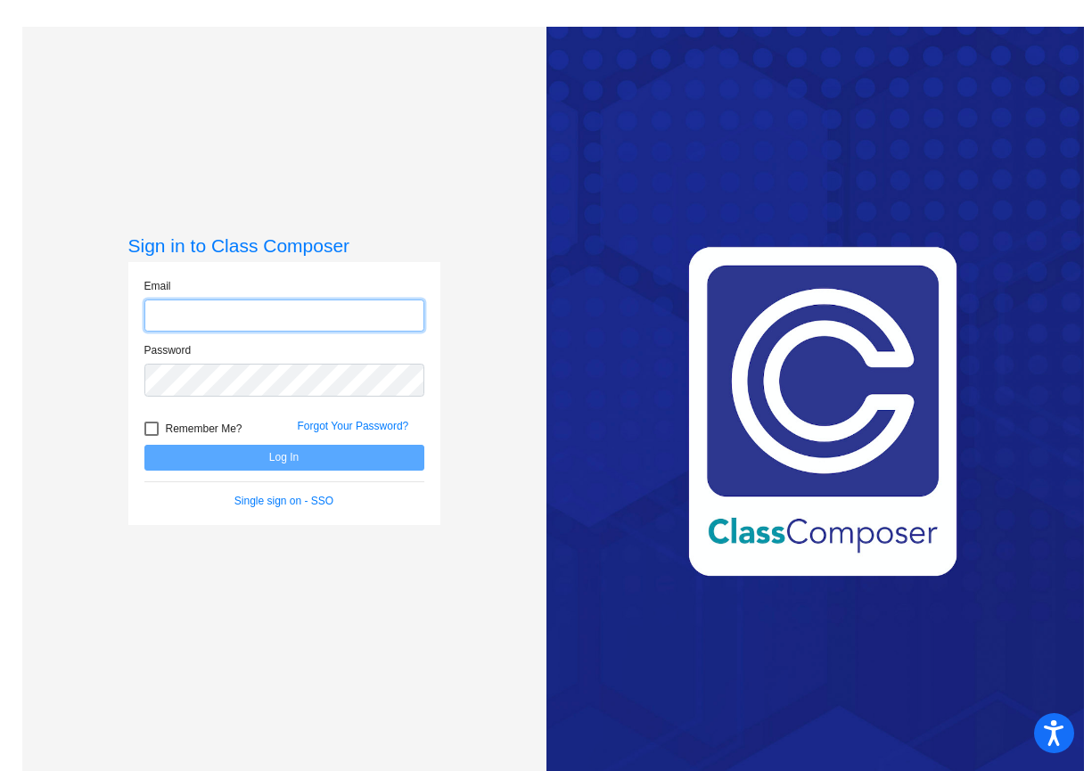
click at [339, 317] on input "email" at bounding box center [284, 315] width 280 height 33
type input "[PERSON_NAME][EMAIL_ADDRESS][DOMAIN_NAME]"
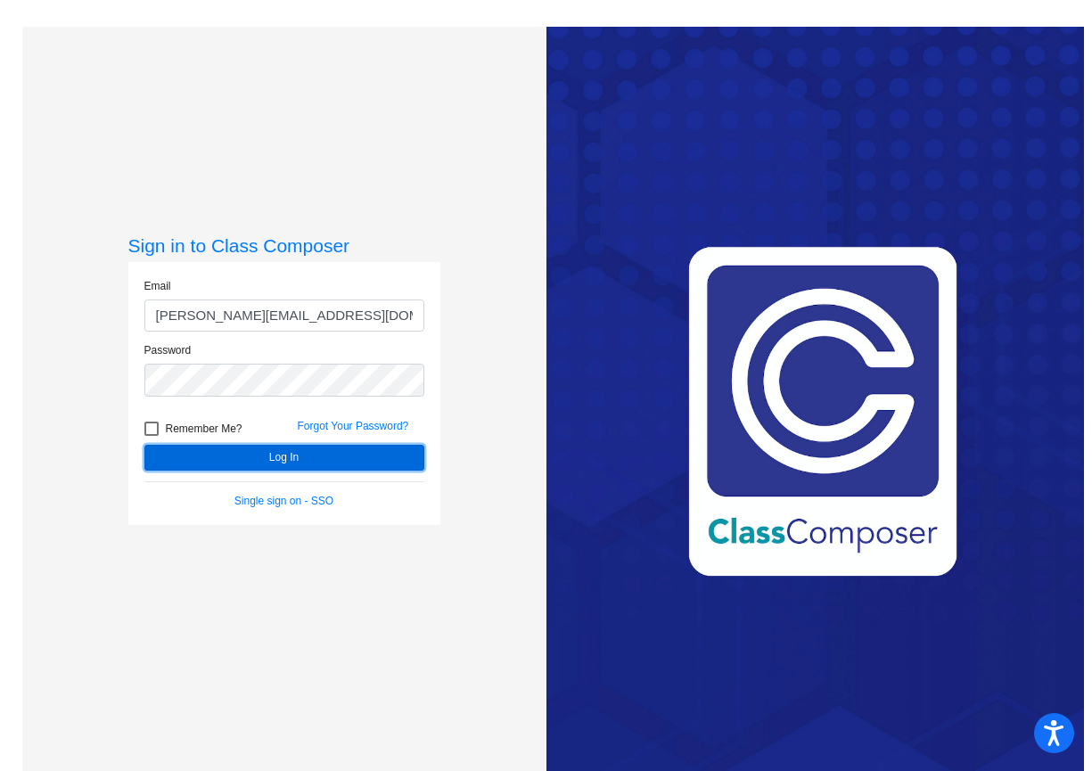
click at [333, 452] on button "Log In" at bounding box center [284, 458] width 280 height 26
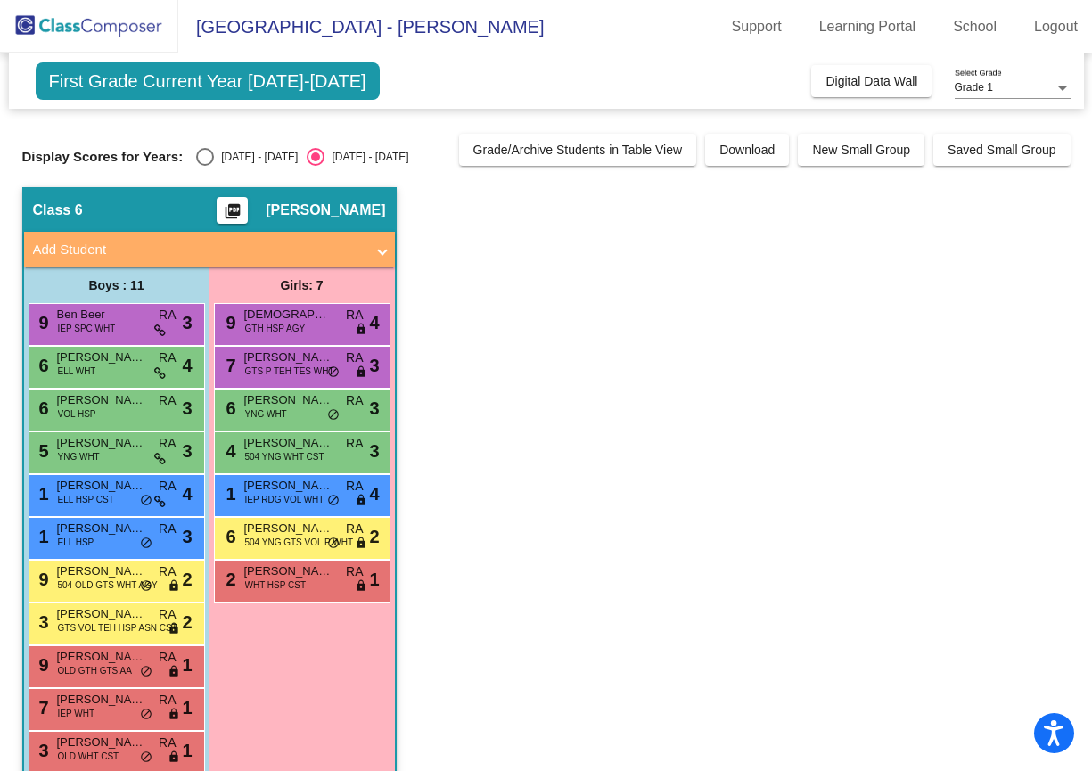
click at [258, 86] on span "First Grade Current Year [DATE]-[DATE]" at bounding box center [208, 80] width 344 height 37
click at [175, 79] on span "First Grade Current Year [DATE]-[DATE]" at bounding box center [208, 80] width 344 height 37
click at [234, 153] on div "[DATE] - [DATE]" at bounding box center [256, 157] width 84 height 16
click at [205, 166] on input "[DATE] - [DATE]" at bounding box center [204, 166] width 1 height 1
radio input "true"
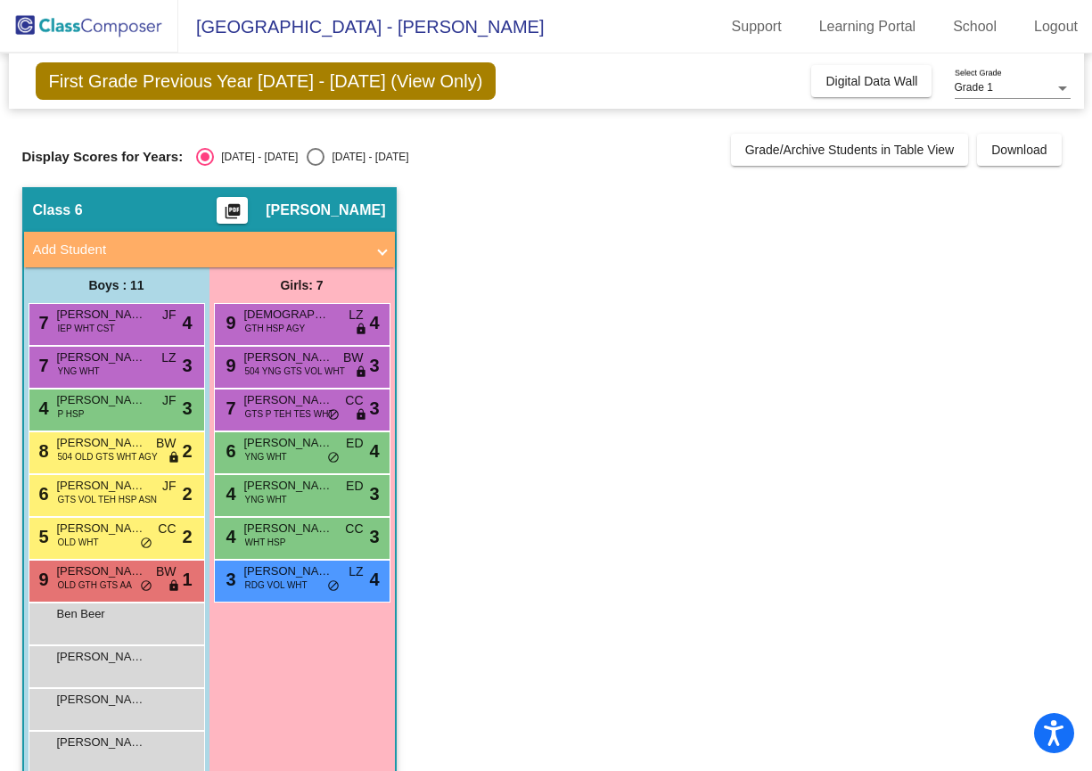
click at [324, 156] on div "[DATE] - [DATE]" at bounding box center [366, 157] width 84 height 16
click at [315, 166] on input "[DATE] - [DATE]" at bounding box center [315, 166] width 1 height 1
radio input "true"
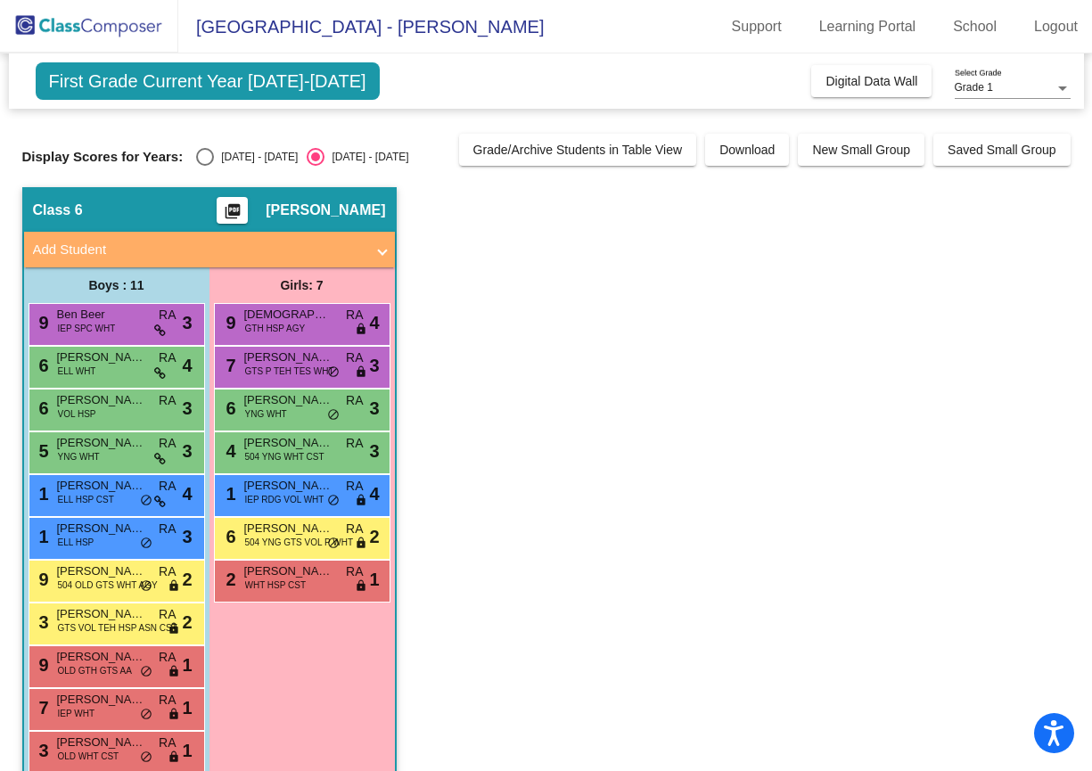
click at [230, 157] on div "[DATE] - [DATE]" at bounding box center [256, 157] width 84 height 16
click at [205, 166] on input "[DATE] - [DATE]" at bounding box center [204, 166] width 1 height 1
radio input "true"
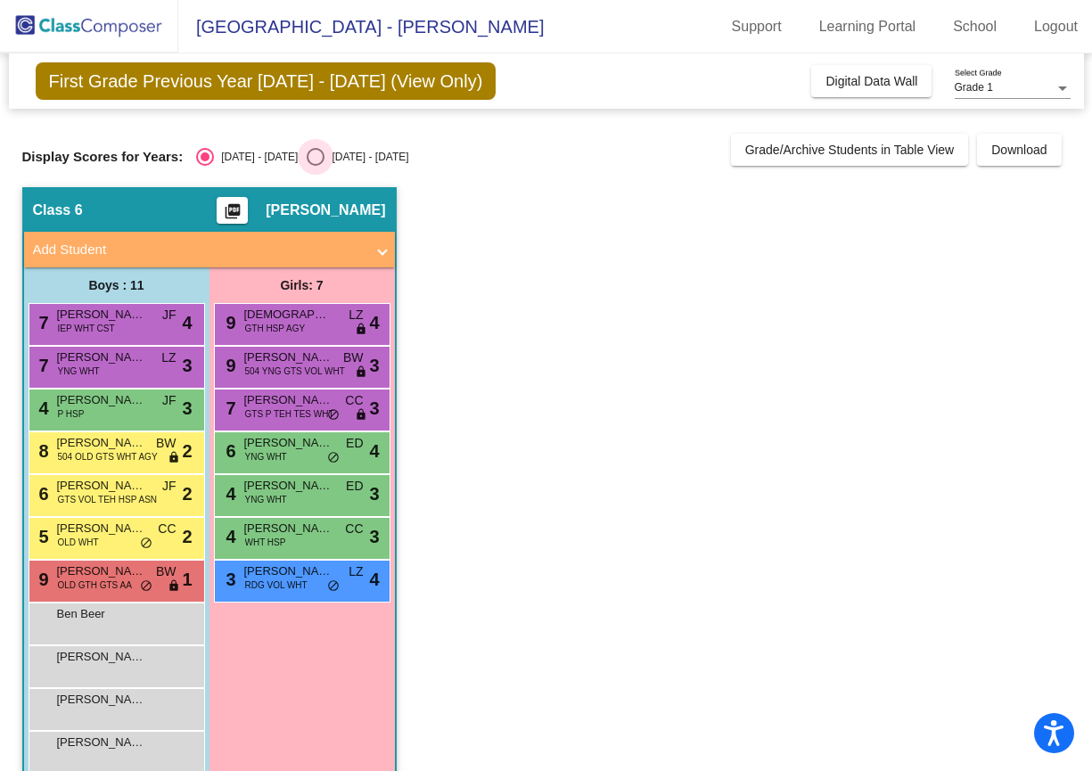
click at [324, 156] on div "[DATE] - [DATE]" at bounding box center [366, 157] width 84 height 16
click at [315, 166] on input "[DATE] - [DATE]" at bounding box center [315, 166] width 1 height 1
radio input "true"
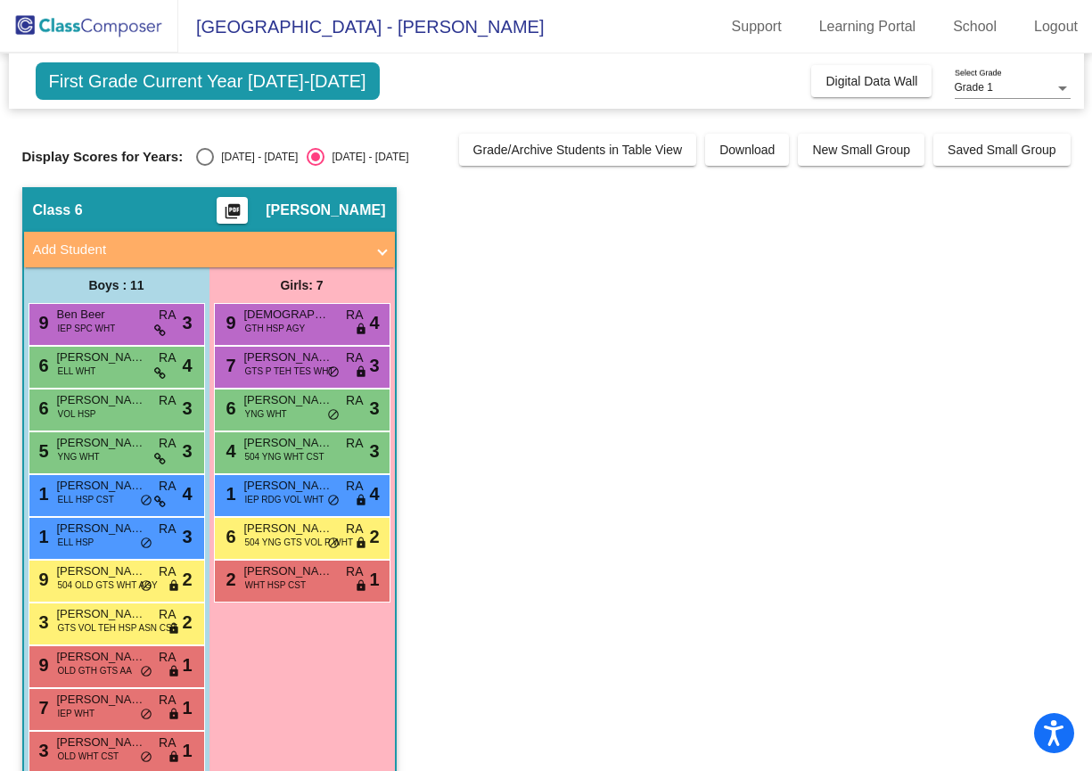
click at [249, 155] on div "[DATE] - [DATE]" at bounding box center [256, 157] width 84 height 16
click at [205, 166] on input "[DATE] - [DATE]" at bounding box center [204, 166] width 1 height 1
radio input "true"
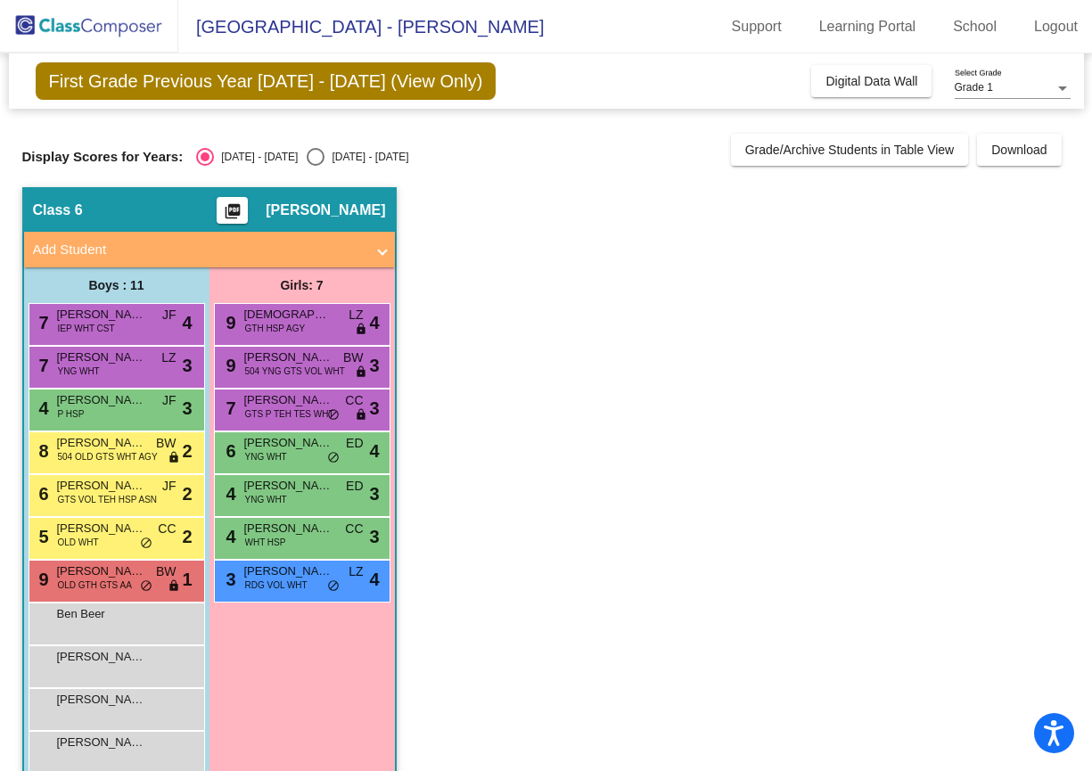
click at [353, 156] on div "[DATE] - [DATE]" at bounding box center [366, 157] width 84 height 16
click at [315, 166] on input "[DATE] - [DATE]" at bounding box center [315, 166] width 1 height 1
radio input "true"
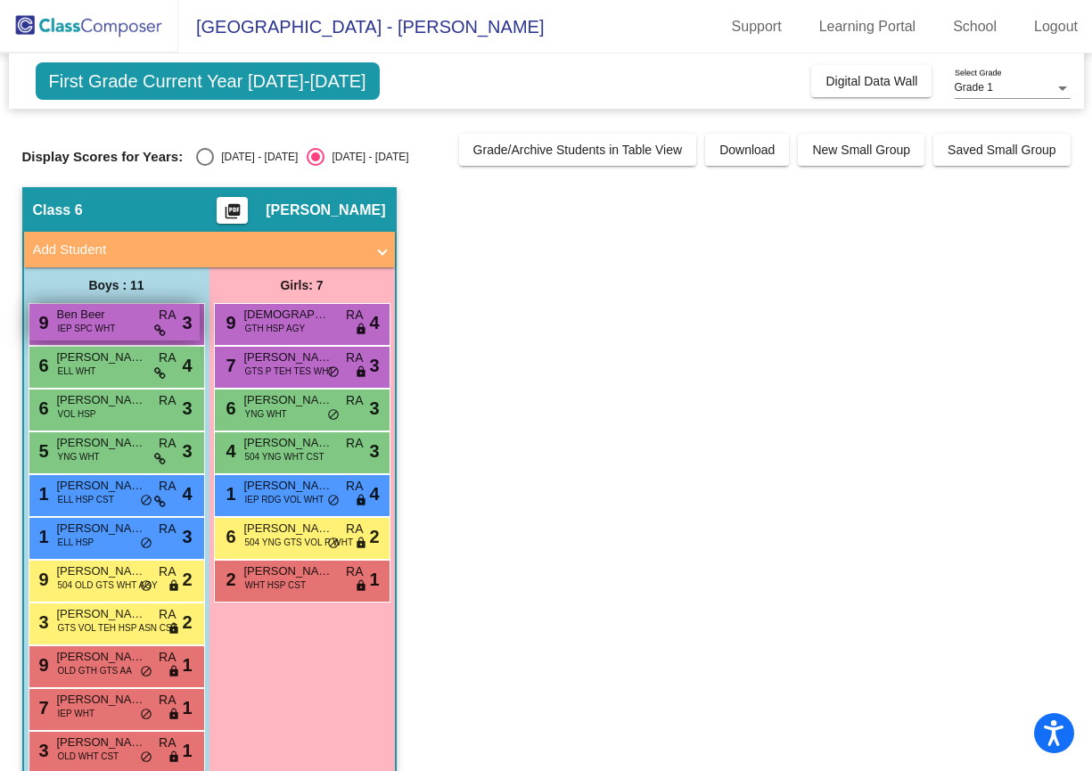
click at [116, 318] on span "Ben Beer" at bounding box center [101, 315] width 89 height 18
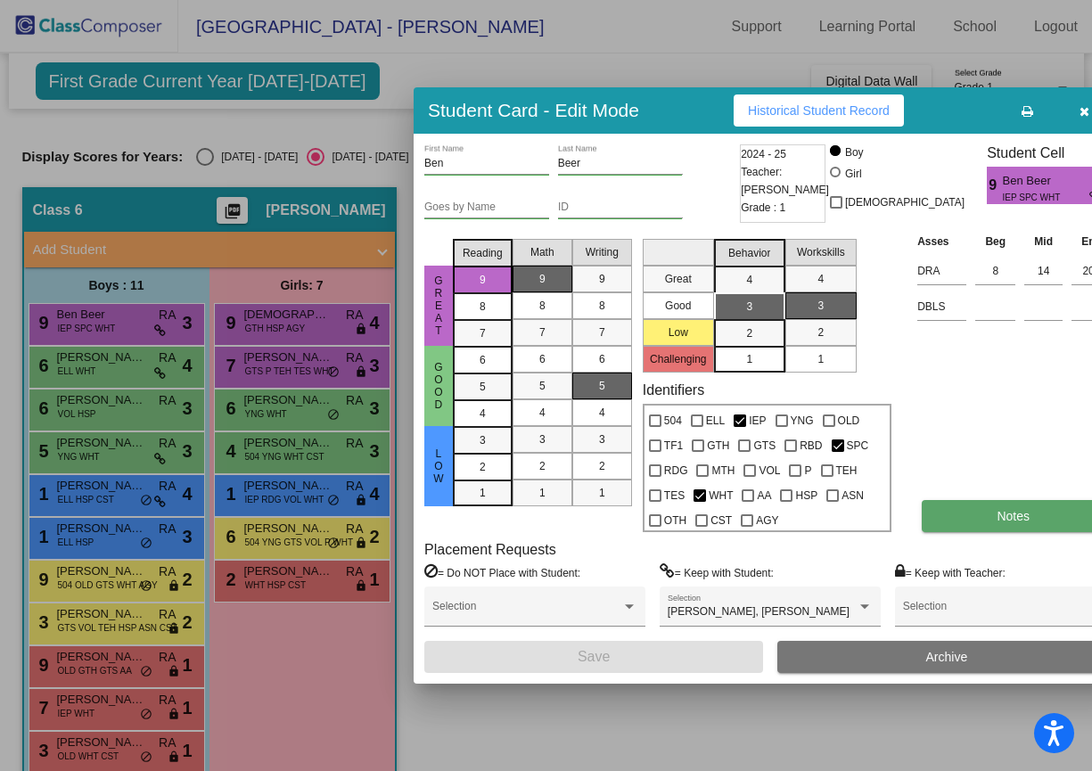
click at [962, 523] on button "Notes" at bounding box center [1012, 516] width 183 height 32
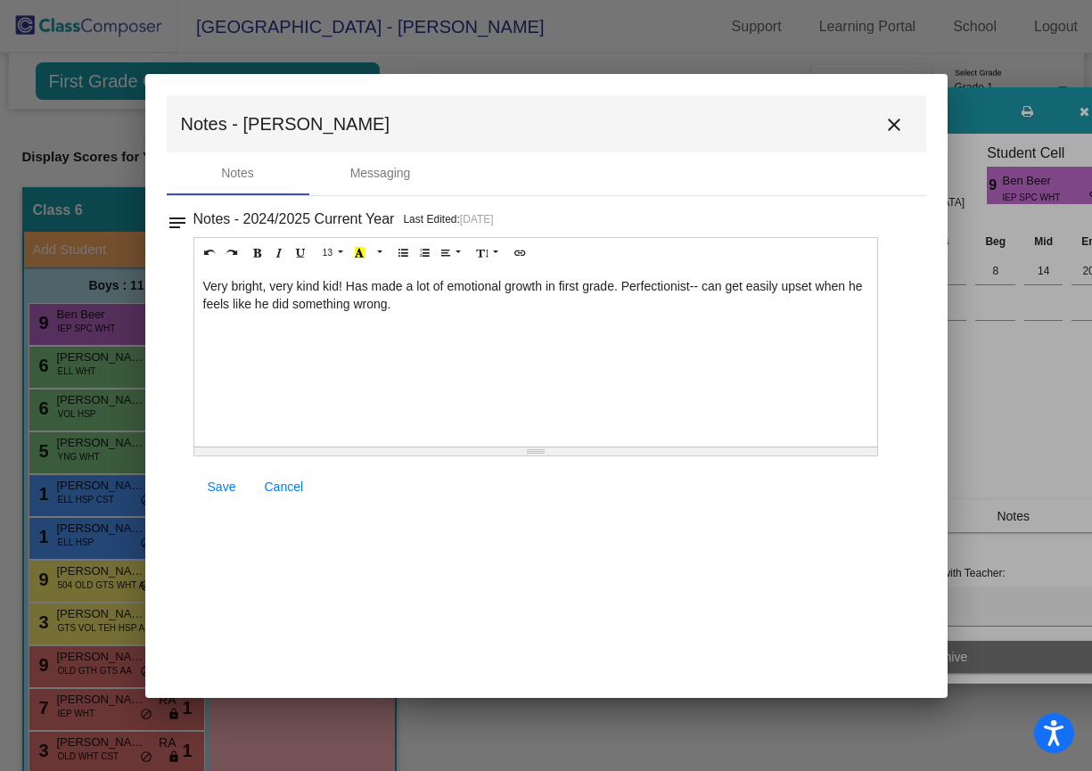
click at [892, 118] on mat-icon "close" at bounding box center [893, 124] width 21 height 21
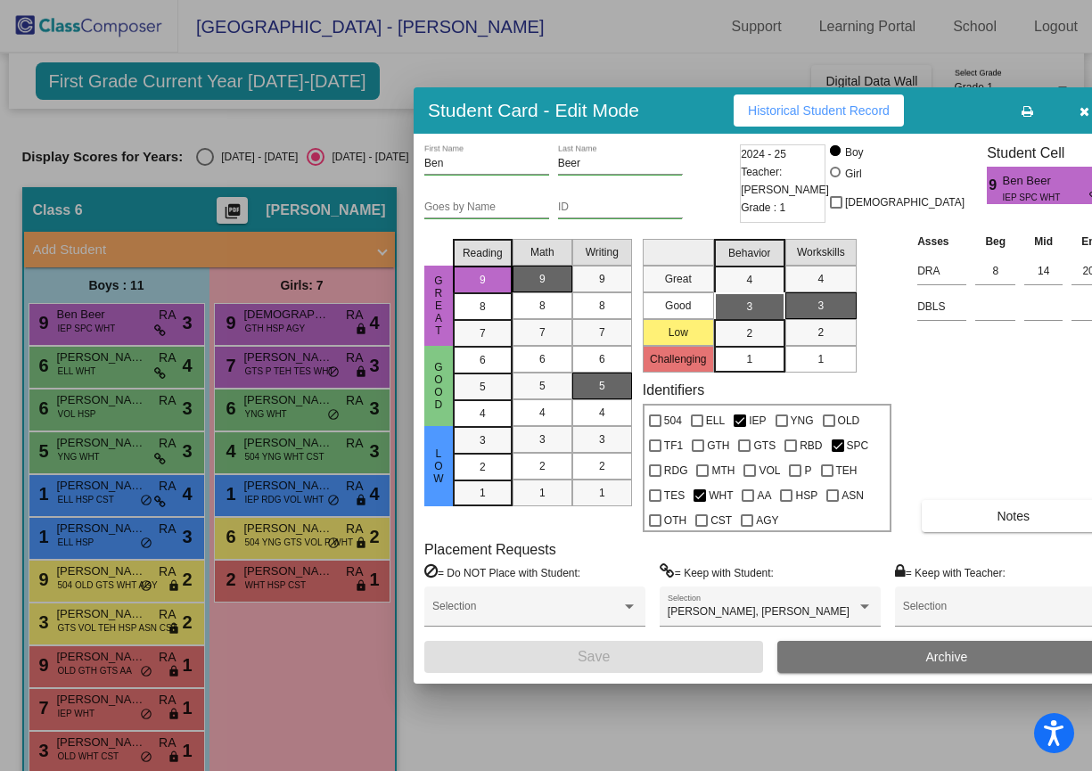
click at [1079, 118] on icon "button" at bounding box center [1084, 111] width 10 height 12
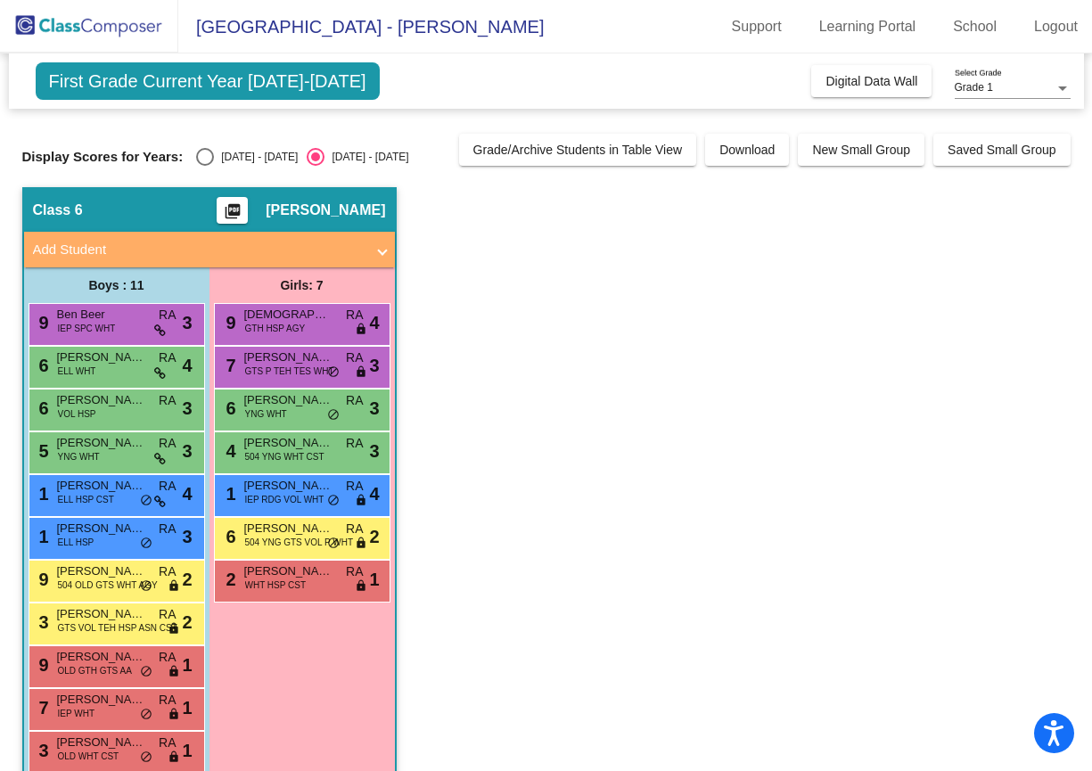
click at [241, 151] on div "[DATE] - [DATE]" at bounding box center [256, 157] width 84 height 16
click at [205, 166] on input "[DATE] - [DATE]" at bounding box center [204, 166] width 1 height 1
radio input "true"
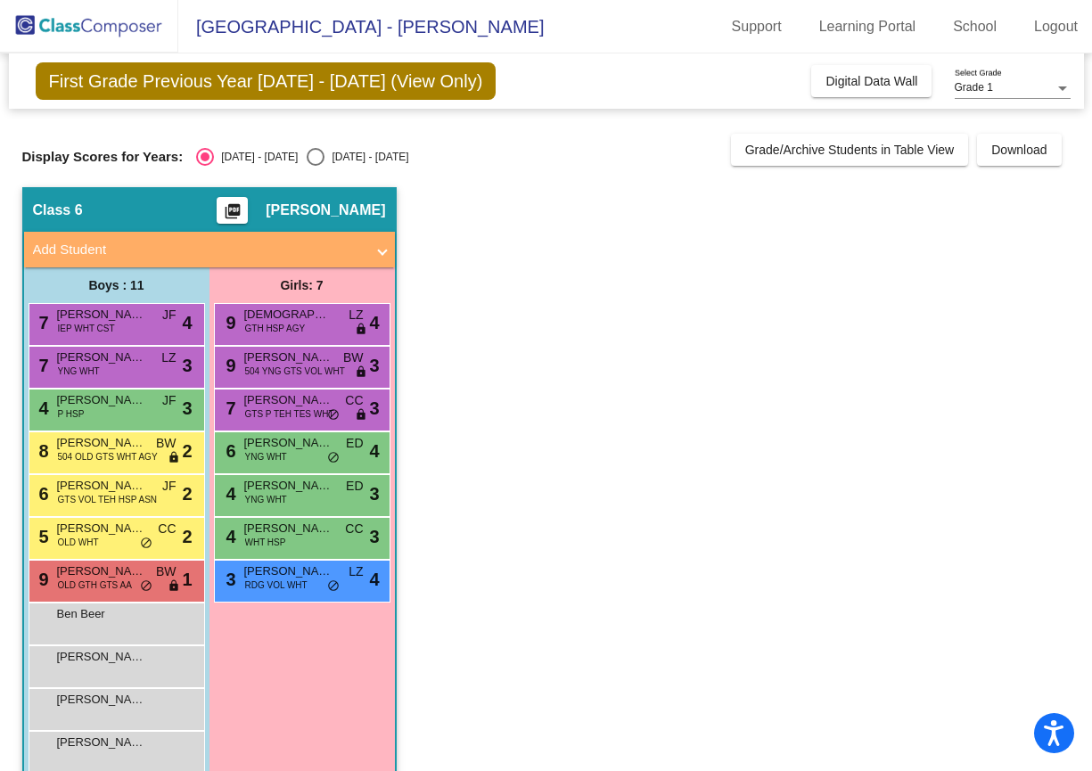
click at [356, 154] on div "[DATE] - [DATE]" at bounding box center [366, 157] width 84 height 16
click at [315, 166] on input "[DATE] - [DATE]" at bounding box center [315, 166] width 1 height 1
radio input "true"
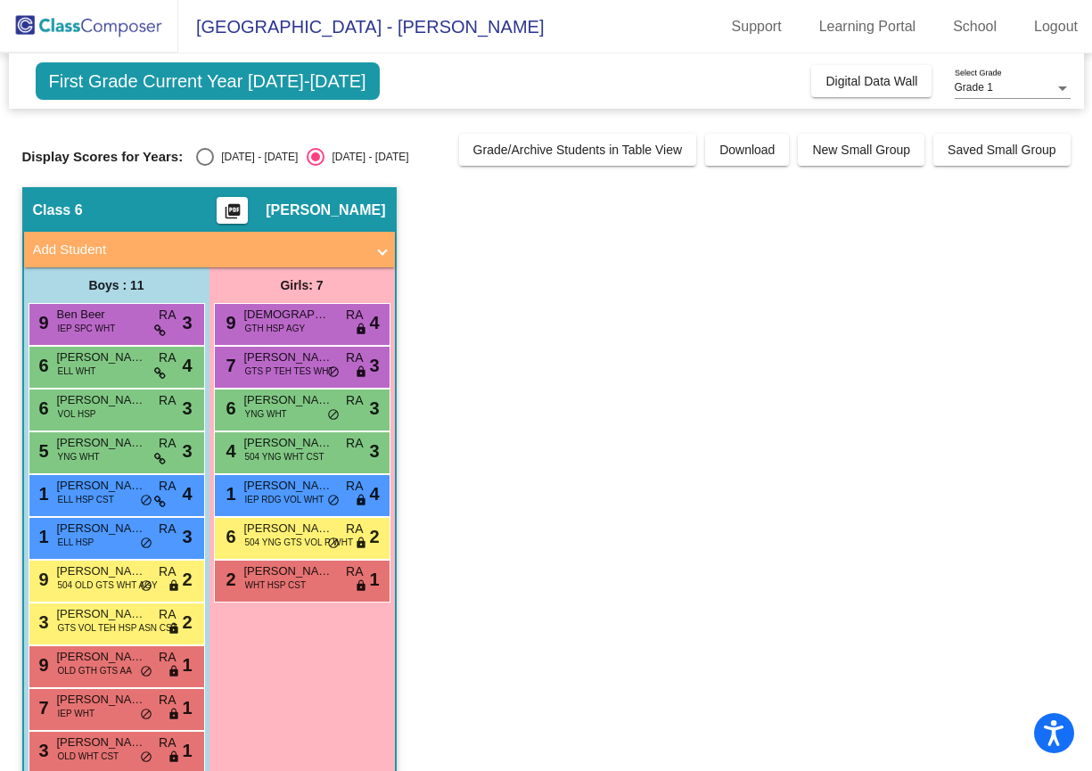
click at [240, 155] on div "[DATE] - [DATE]" at bounding box center [256, 157] width 84 height 16
click at [205, 166] on input "[DATE] - [DATE]" at bounding box center [204, 166] width 1 height 1
radio input "true"
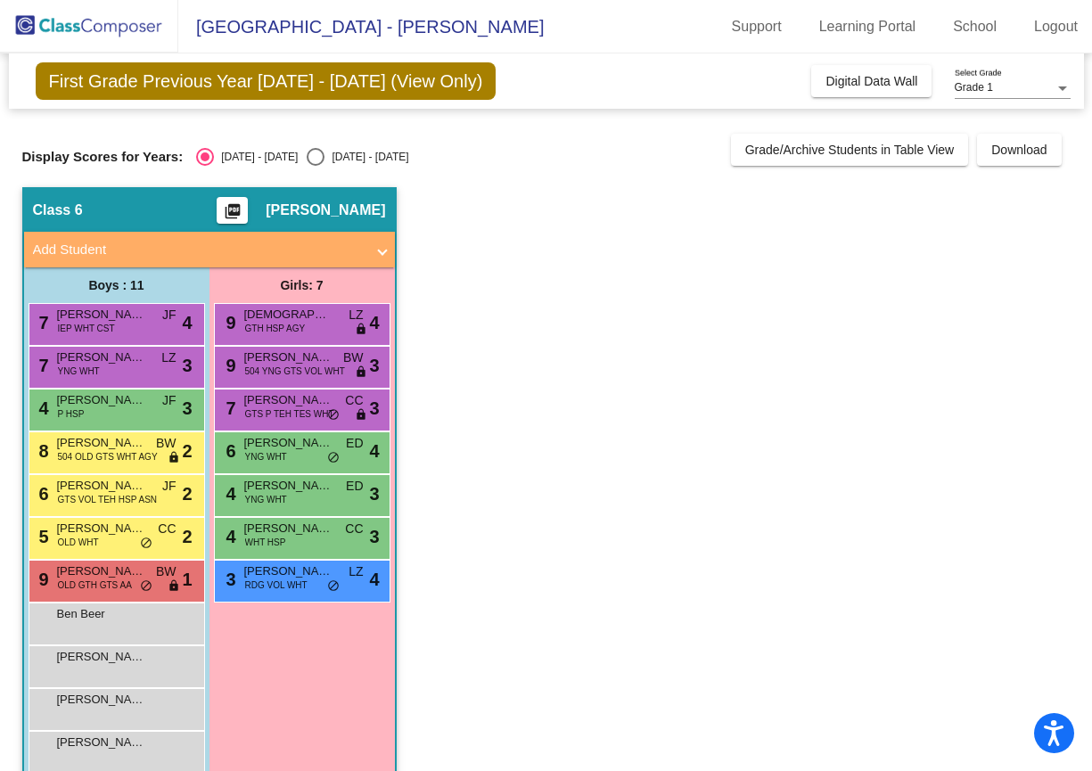
click at [344, 162] on div "[DATE] - [DATE]" at bounding box center [366, 157] width 84 height 16
click at [315, 166] on input "[DATE] - [DATE]" at bounding box center [315, 166] width 1 height 1
radio input "true"
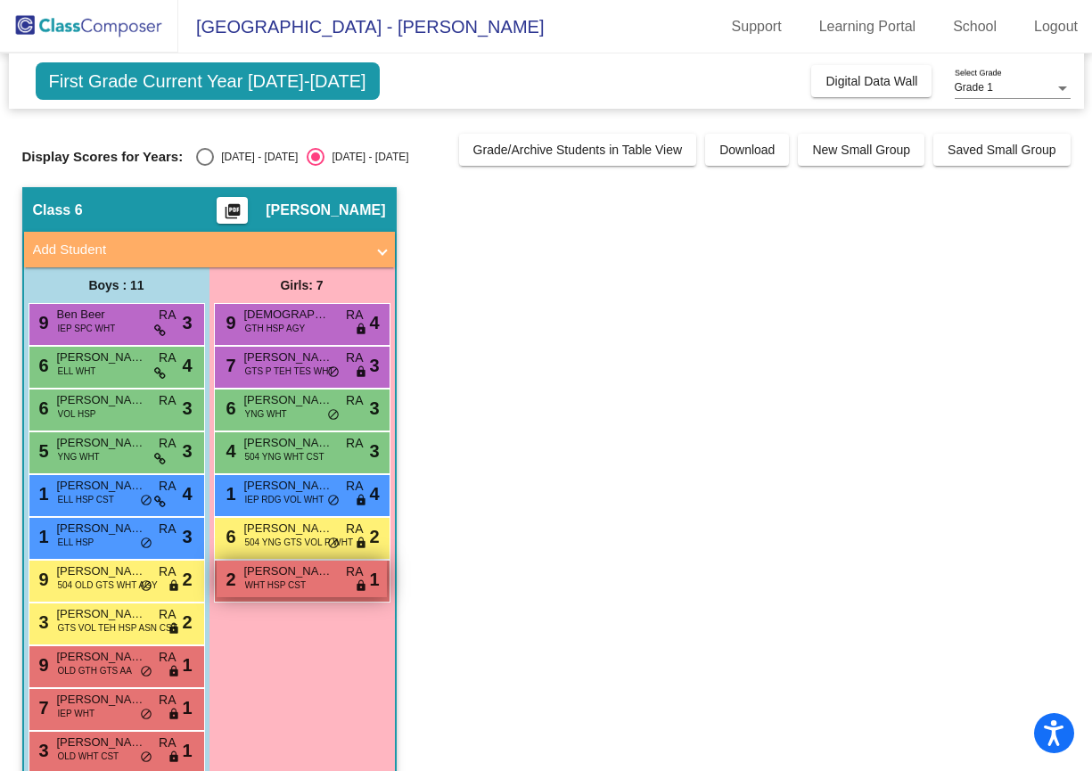
click at [294, 585] on span "WHT HSP CST" at bounding box center [275, 584] width 61 height 13
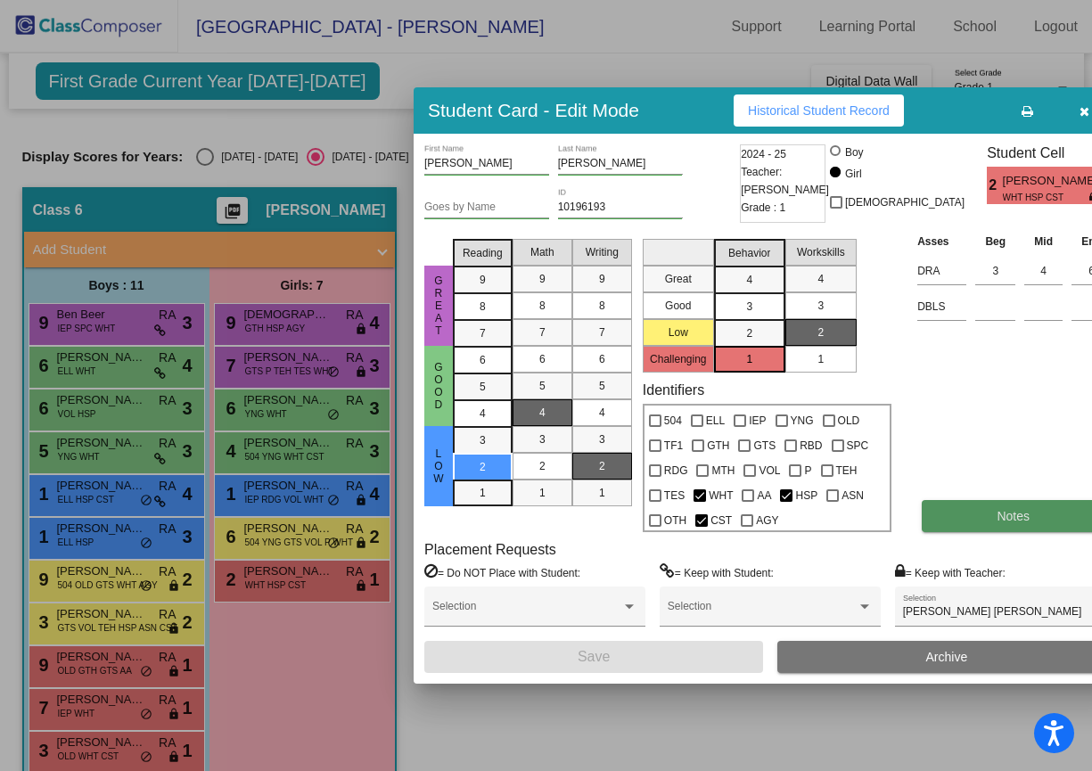
click at [1008, 502] on button "Notes" at bounding box center [1012, 516] width 183 height 32
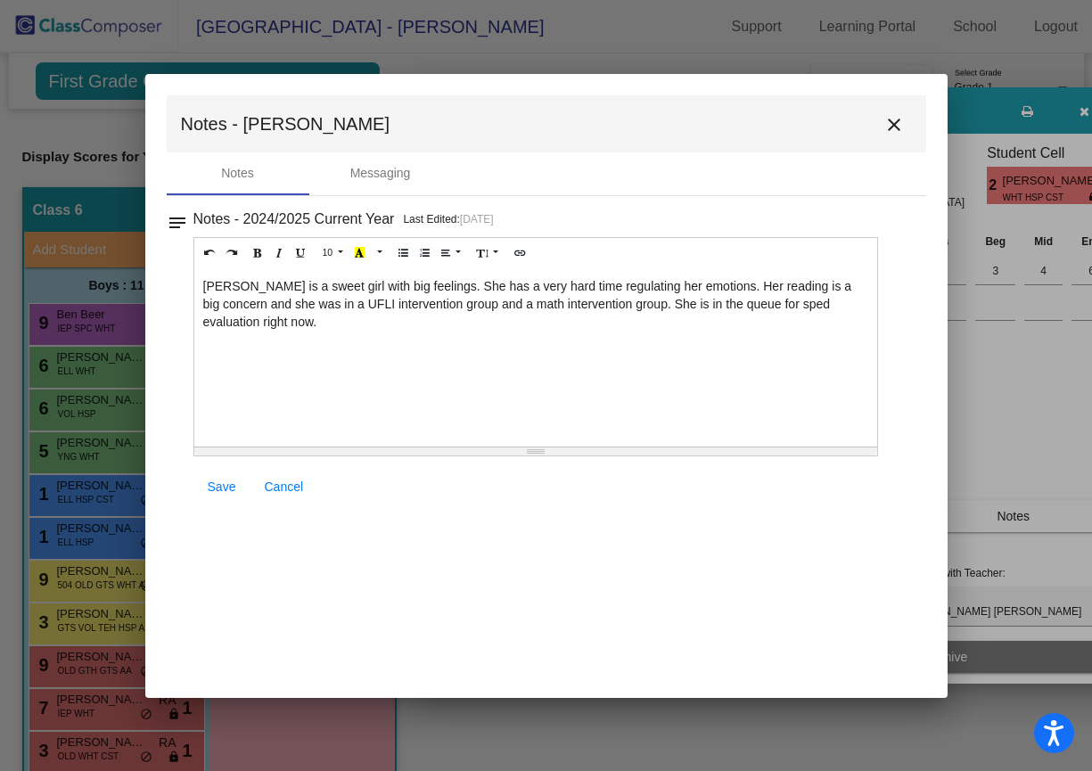
click at [896, 125] on mat-icon "close" at bounding box center [893, 124] width 21 height 21
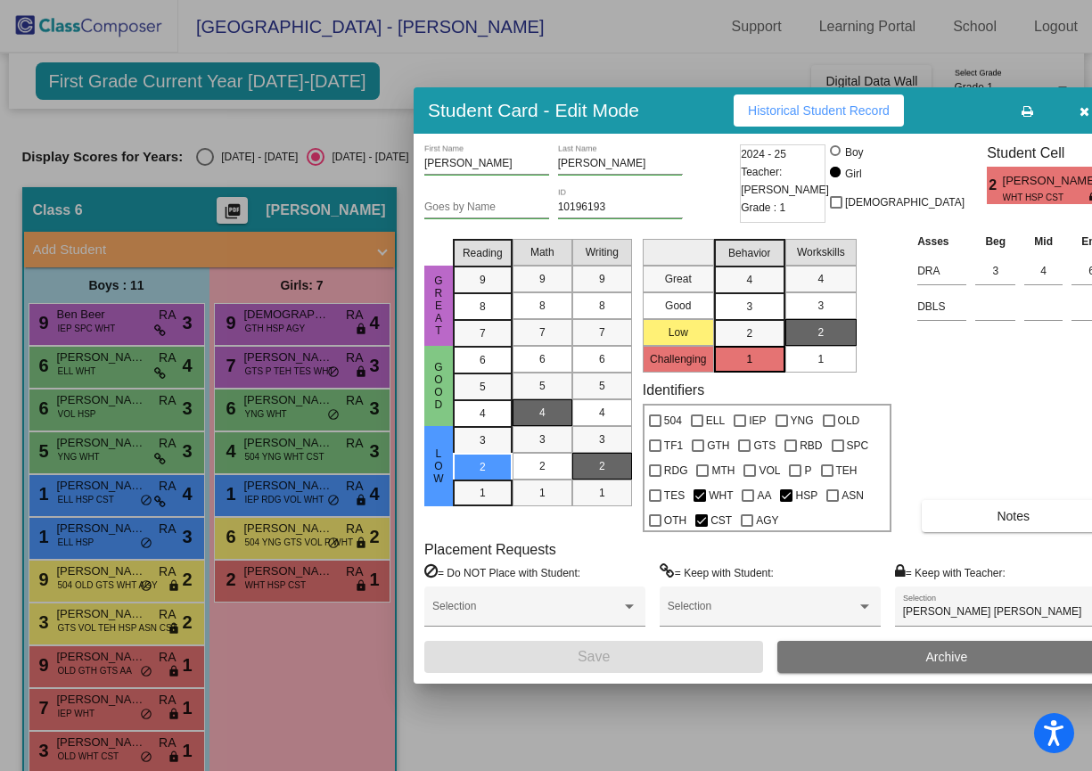
click at [1061, 107] on button "button" at bounding box center [1083, 110] width 57 height 32
